Goal: Check status: Check status

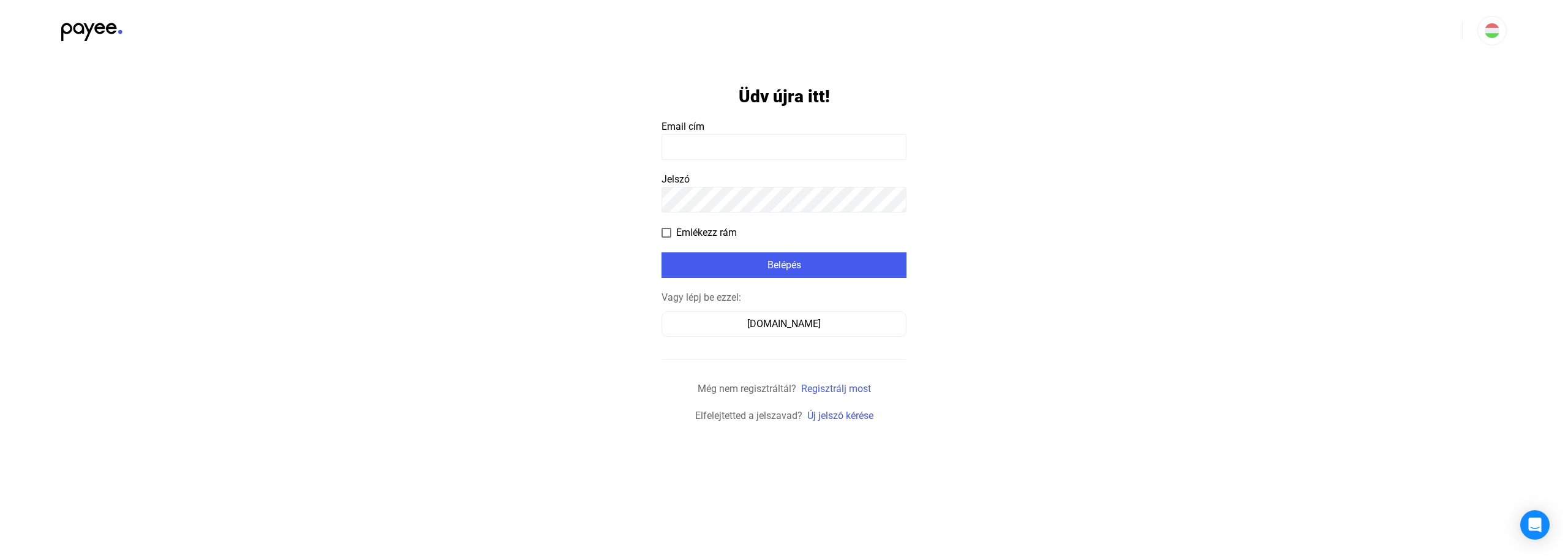
click at [722, 145] on input at bounding box center [784, 146] width 245 height 26
type input "**********"
click at [760, 261] on div "Belépés" at bounding box center [784, 265] width 237 height 15
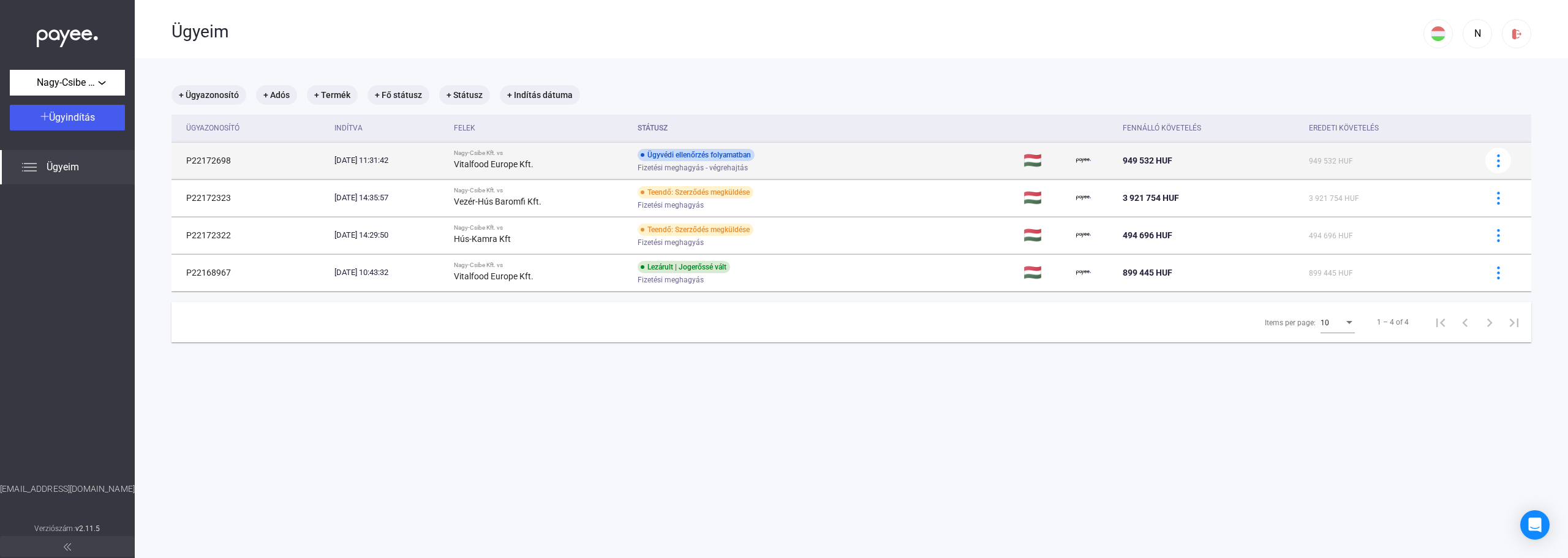
click at [748, 171] on span "Fizetési meghagyás - végrehajtás" at bounding box center [693, 167] width 110 height 15
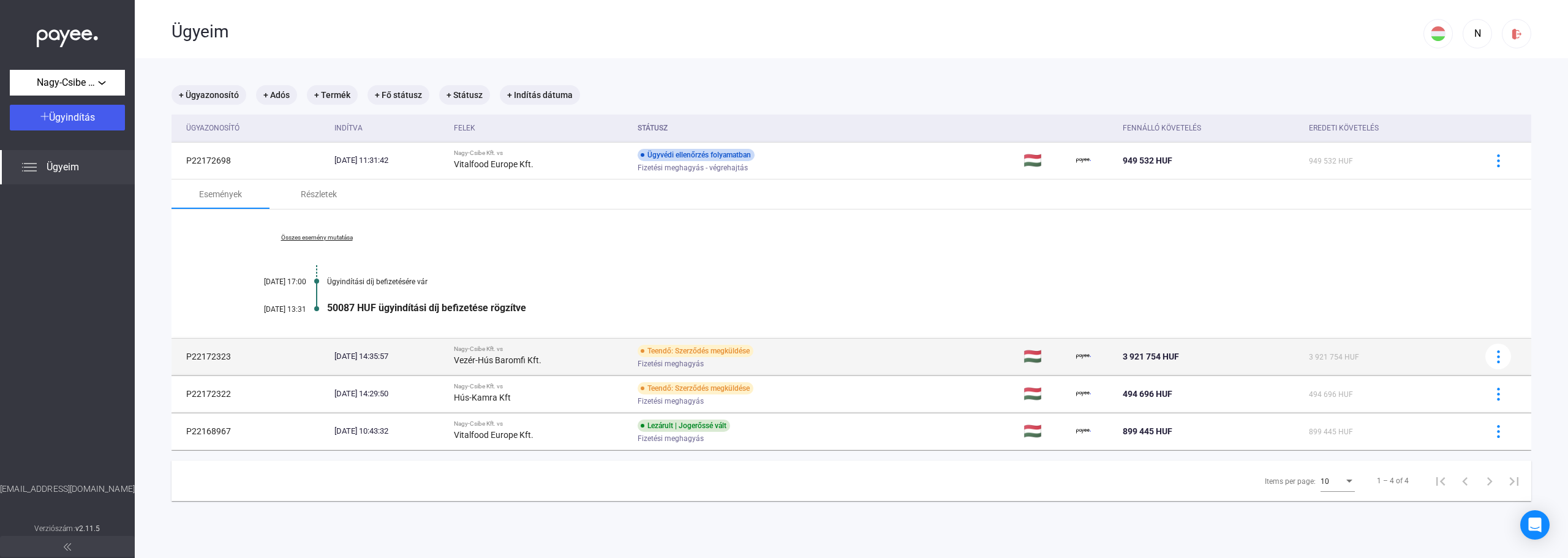
click at [794, 367] on div "Fizetési meghagyás" at bounding box center [735, 364] width 195 height 9
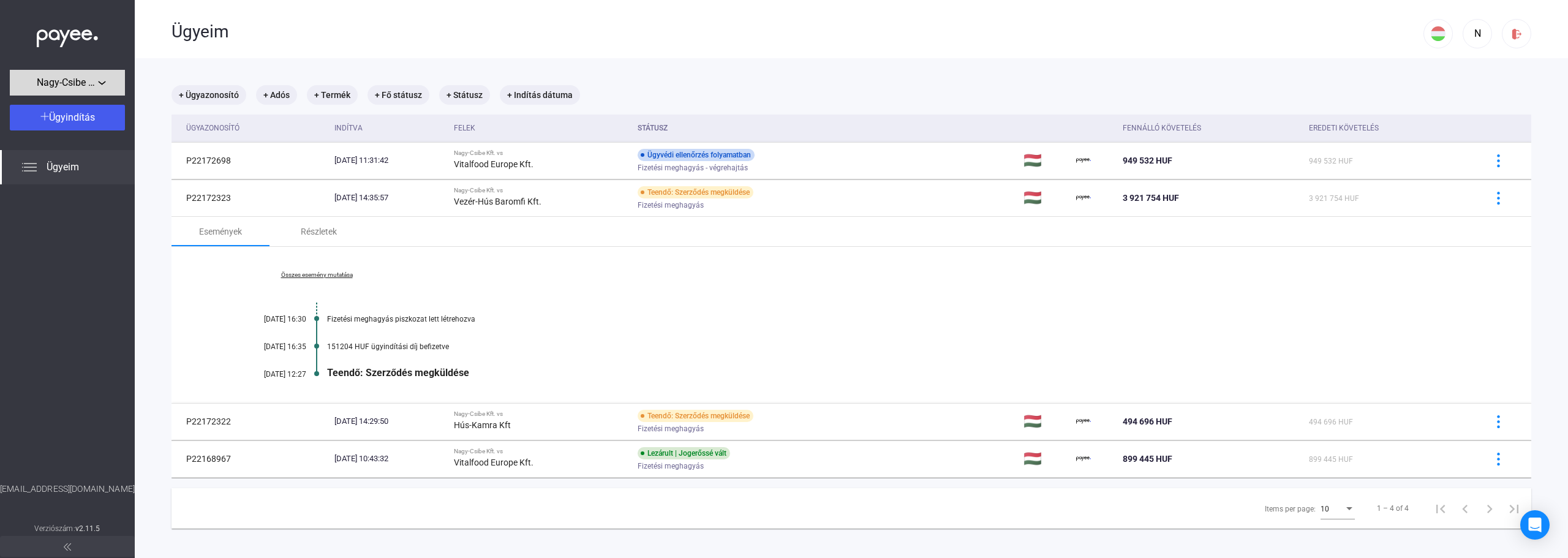
click at [93, 85] on span "Nagy-Csibe Kft." at bounding box center [67, 82] width 61 height 15
click at [93, 85] on div at bounding box center [784, 279] width 1568 height 558
